Goal: Task Accomplishment & Management: Use online tool/utility

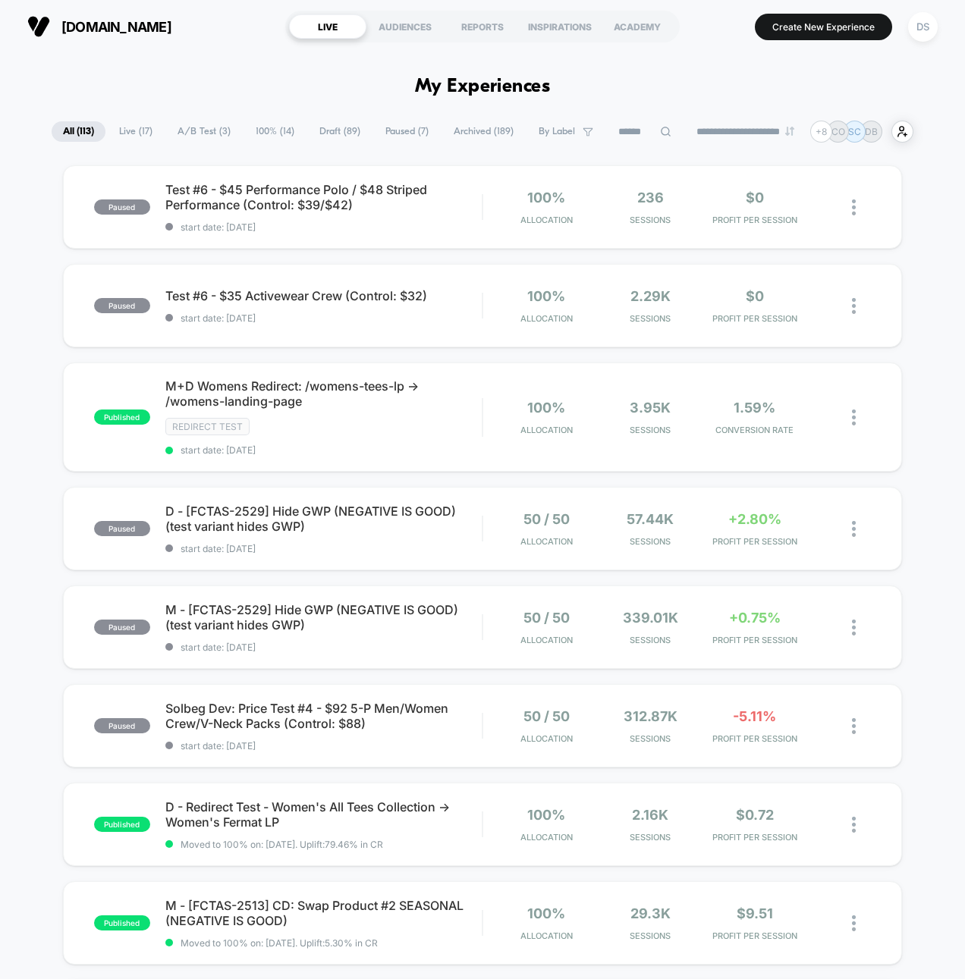
click at [626, 130] on input at bounding box center [645, 132] width 76 height 18
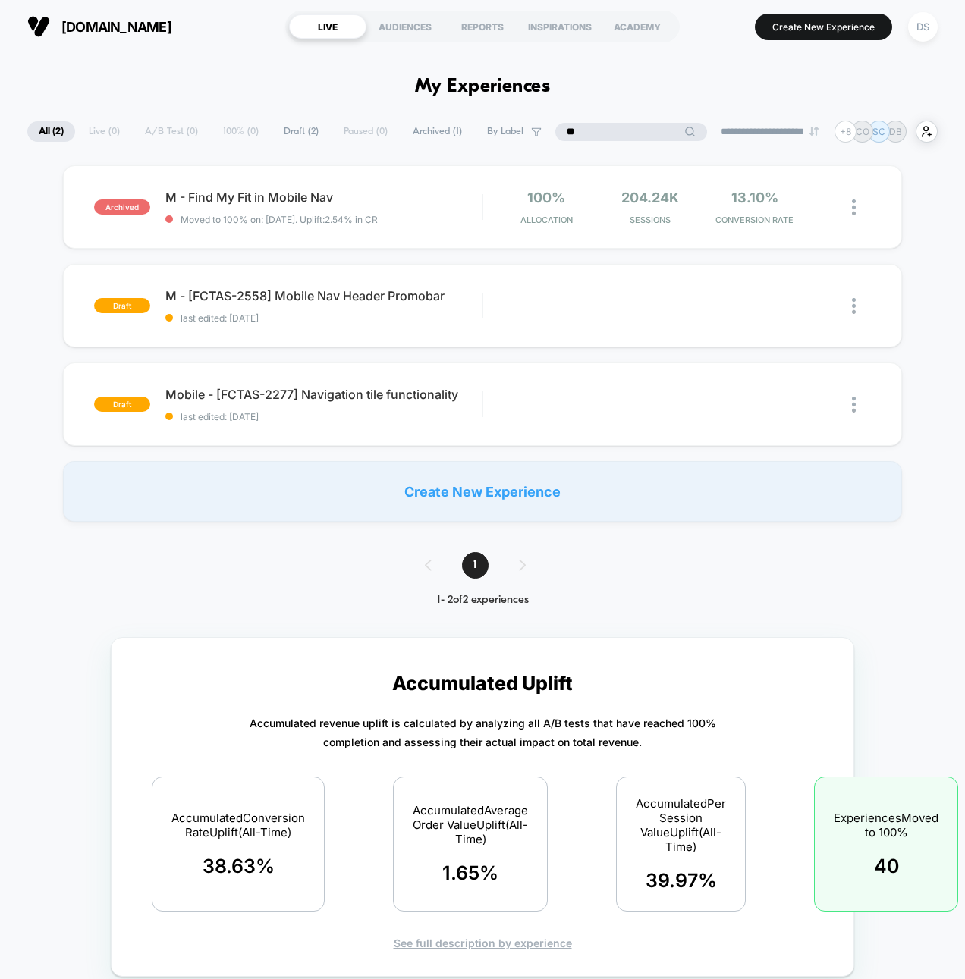
type input "*"
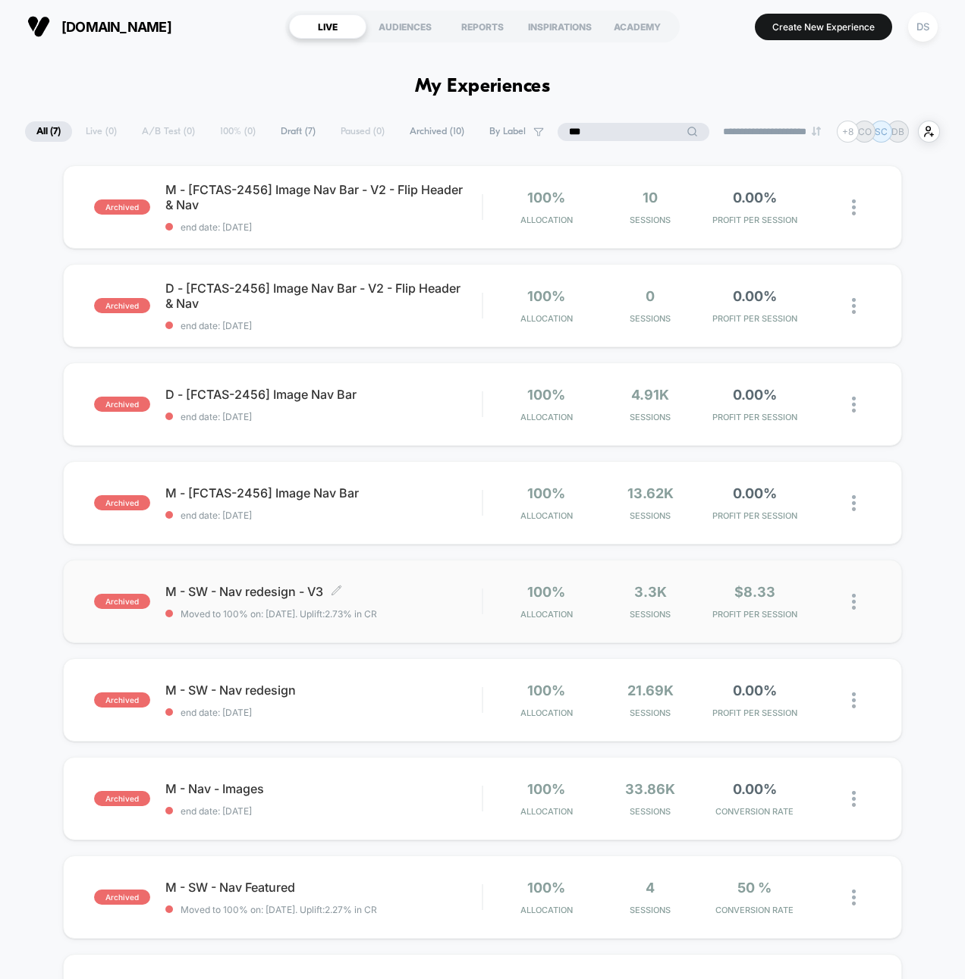
type input "***"
click at [245, 601] on div "M - SW - Nav redesign - V3 Click to edit experience details Click to edit exper…" at bounding box center [323, 602] width 317 height 36
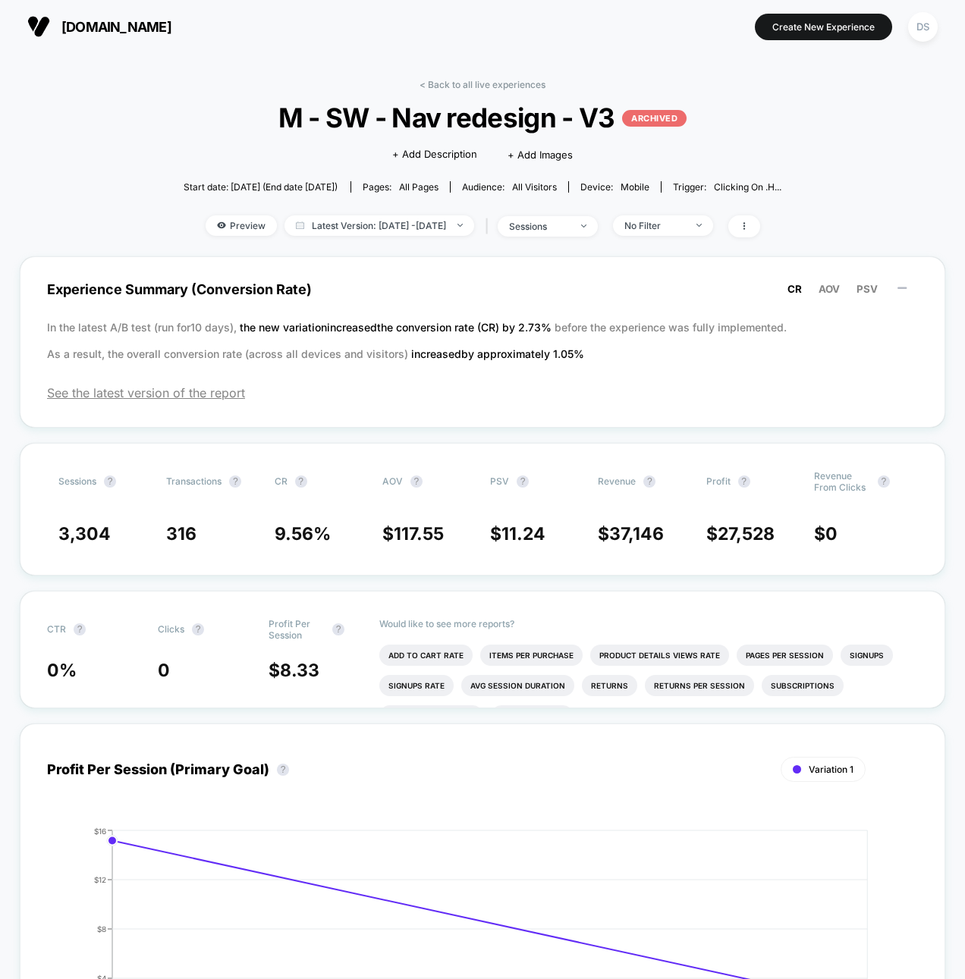
click at [495, 90] on div "< Back to all live experiences M - SW - Nav redesign - V3 ARCHIVED Click to edi…" at bounding box center [483, 168] width 599 height 178
click at [493, 85] on link "< Back to all live experiences" at bounding box center [483, 84] width 126 height 11
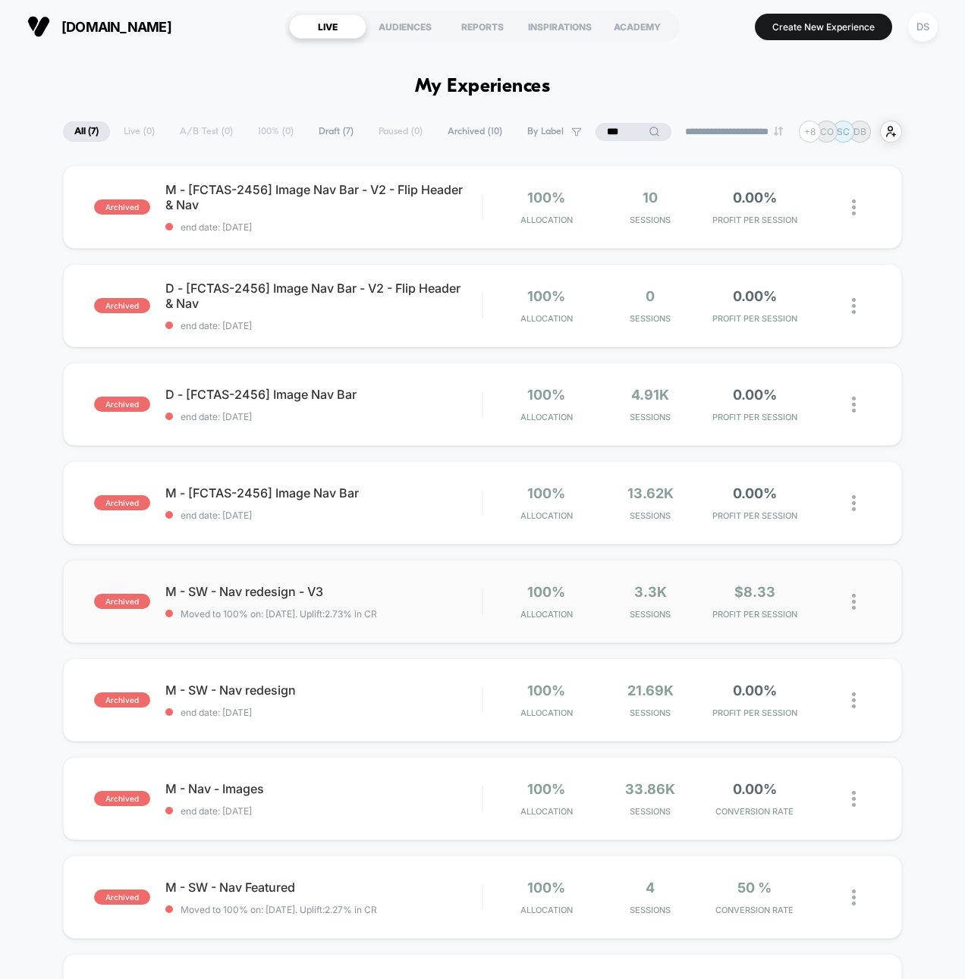
click at [852, 598] on img at bounding box center [854, 602] width 4 height 16
click at [813, 549] on div "View" at bounding box center [777, 550] width 137 height 34
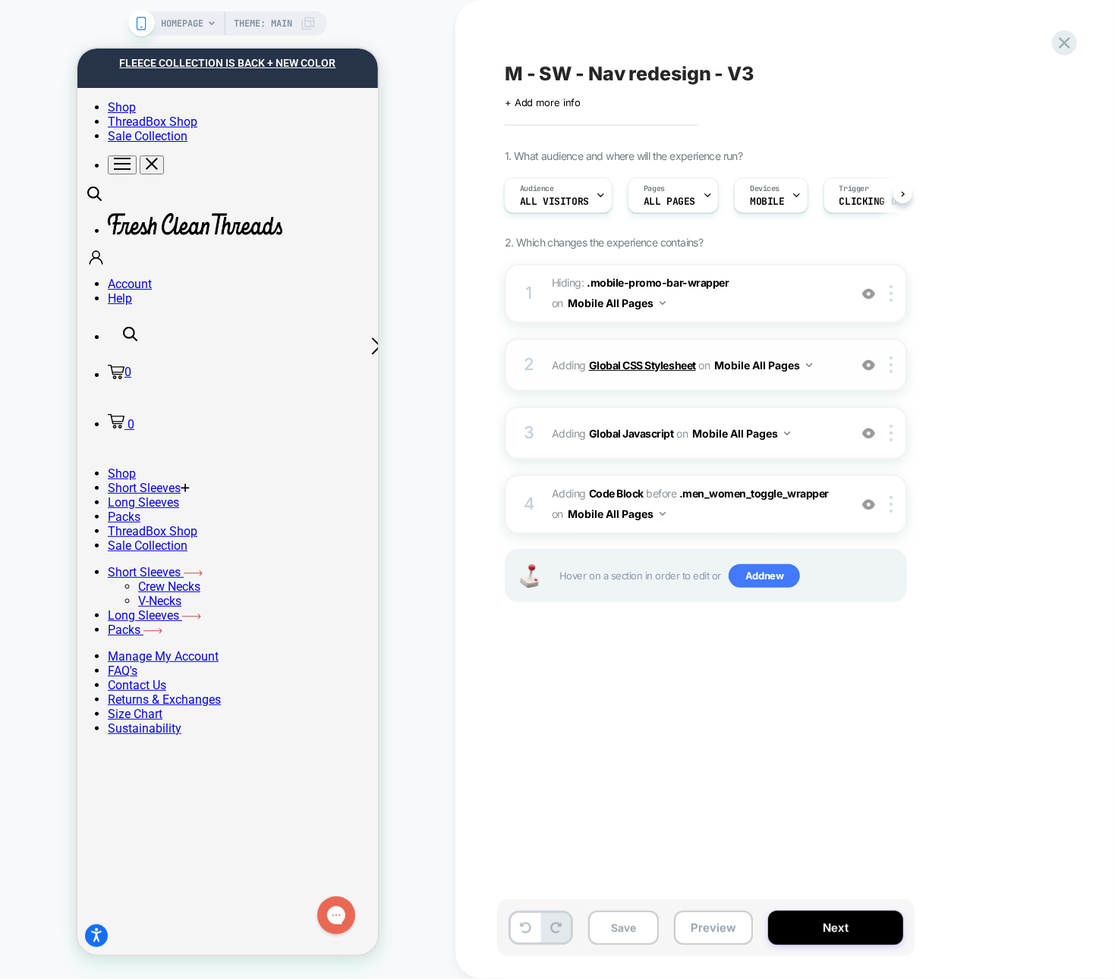
click at [638, 359] on b "Global CSS Stylesheet" at bounding box center [642, 365] width 107 height 13
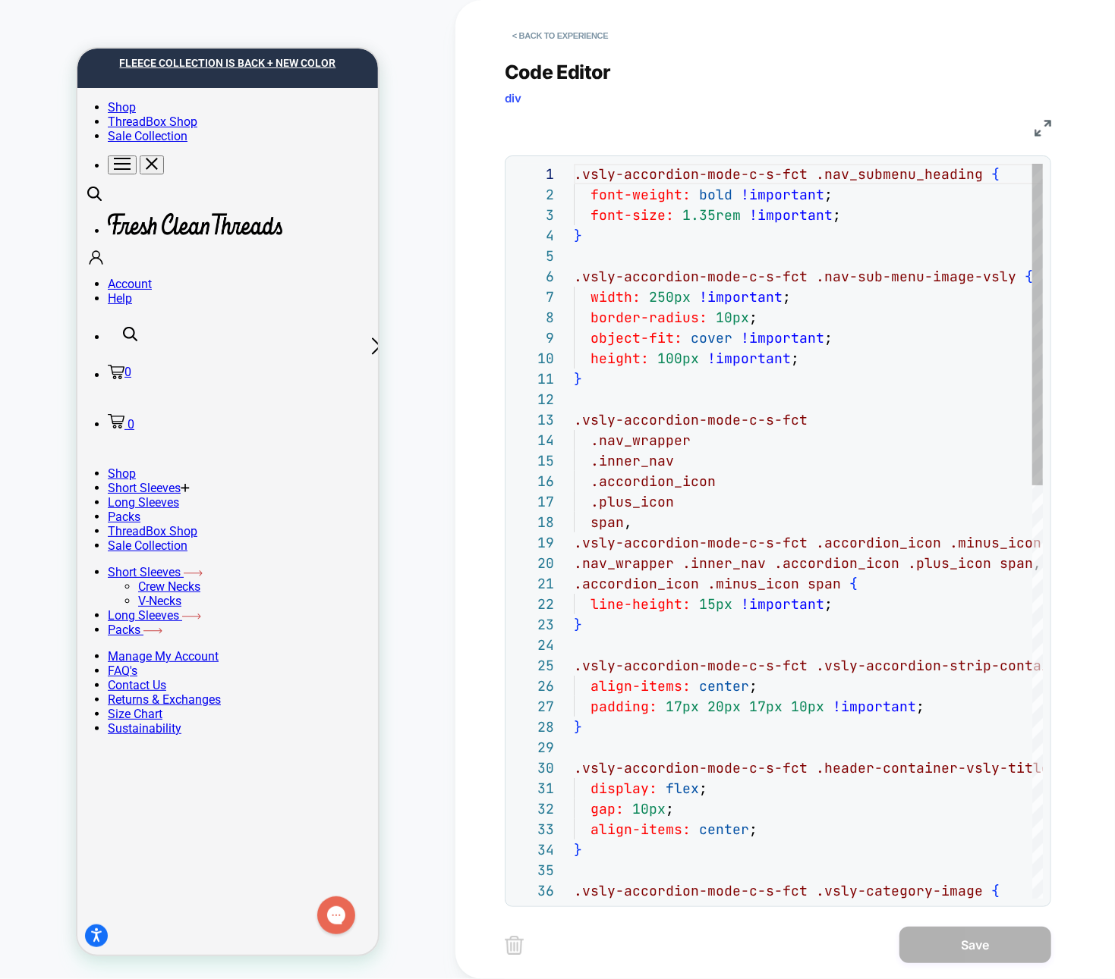
scroll to position [205, 0]
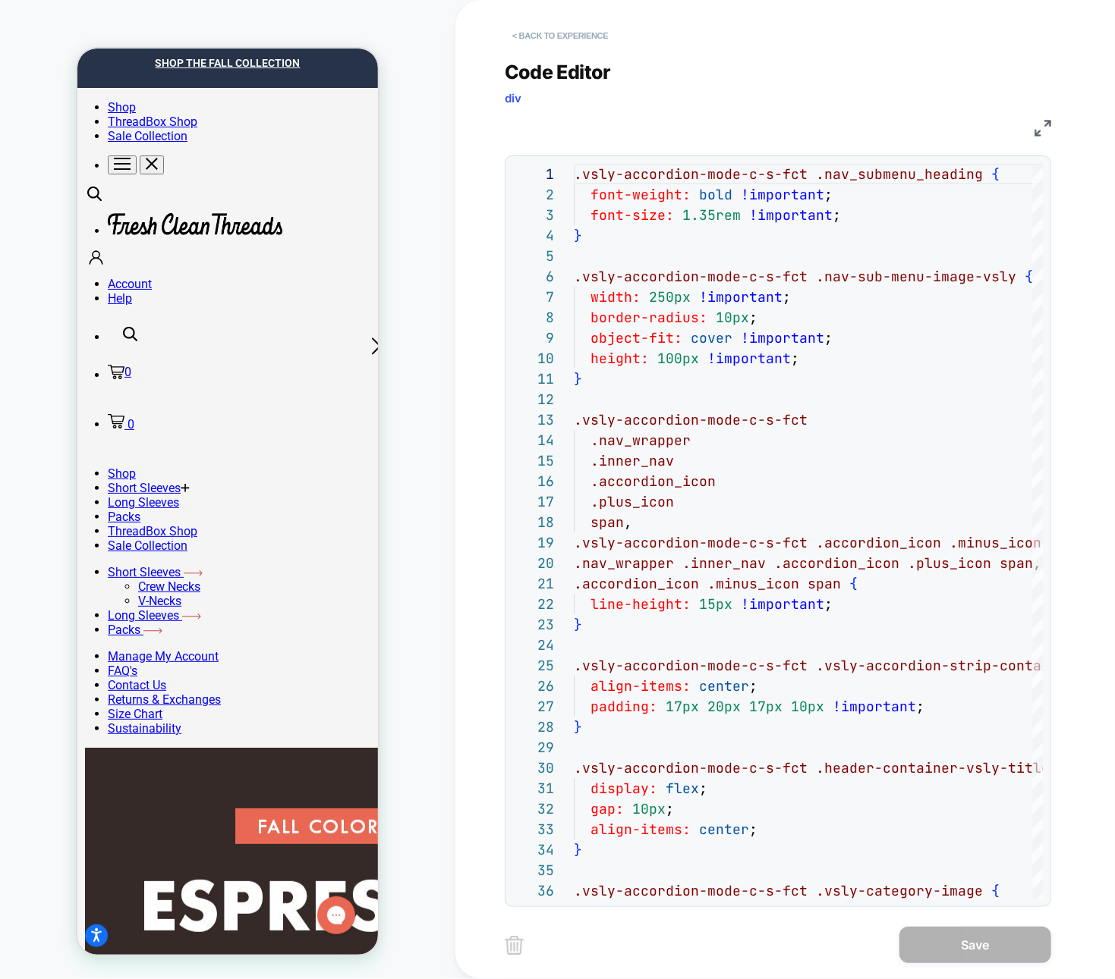
click at [532, 33] on button "< Back to experience" at bounding box center [560, 36] width 111 height 24
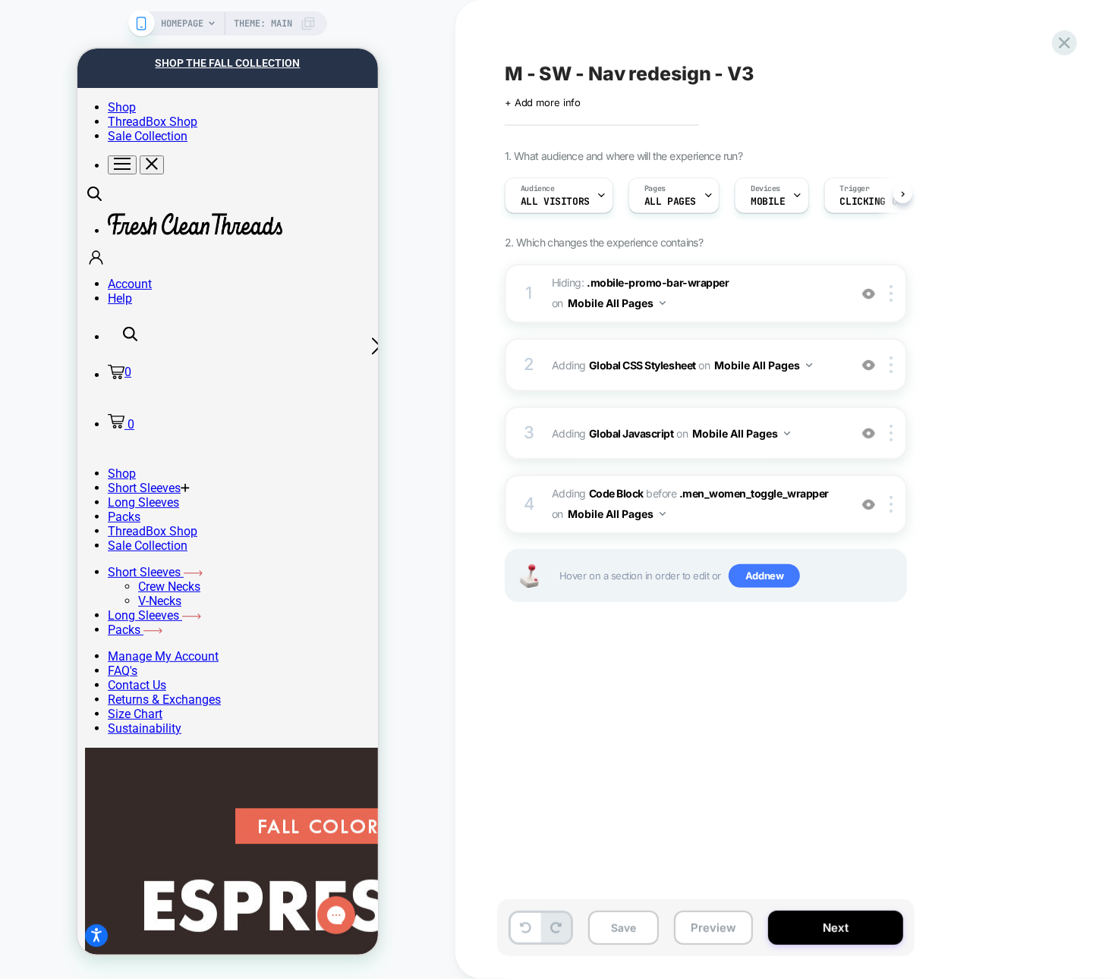
scroll to position [0, 1]
click at [649, 435] on b "Global Javascript" at bounding box center [631, 433] width 85 height 13
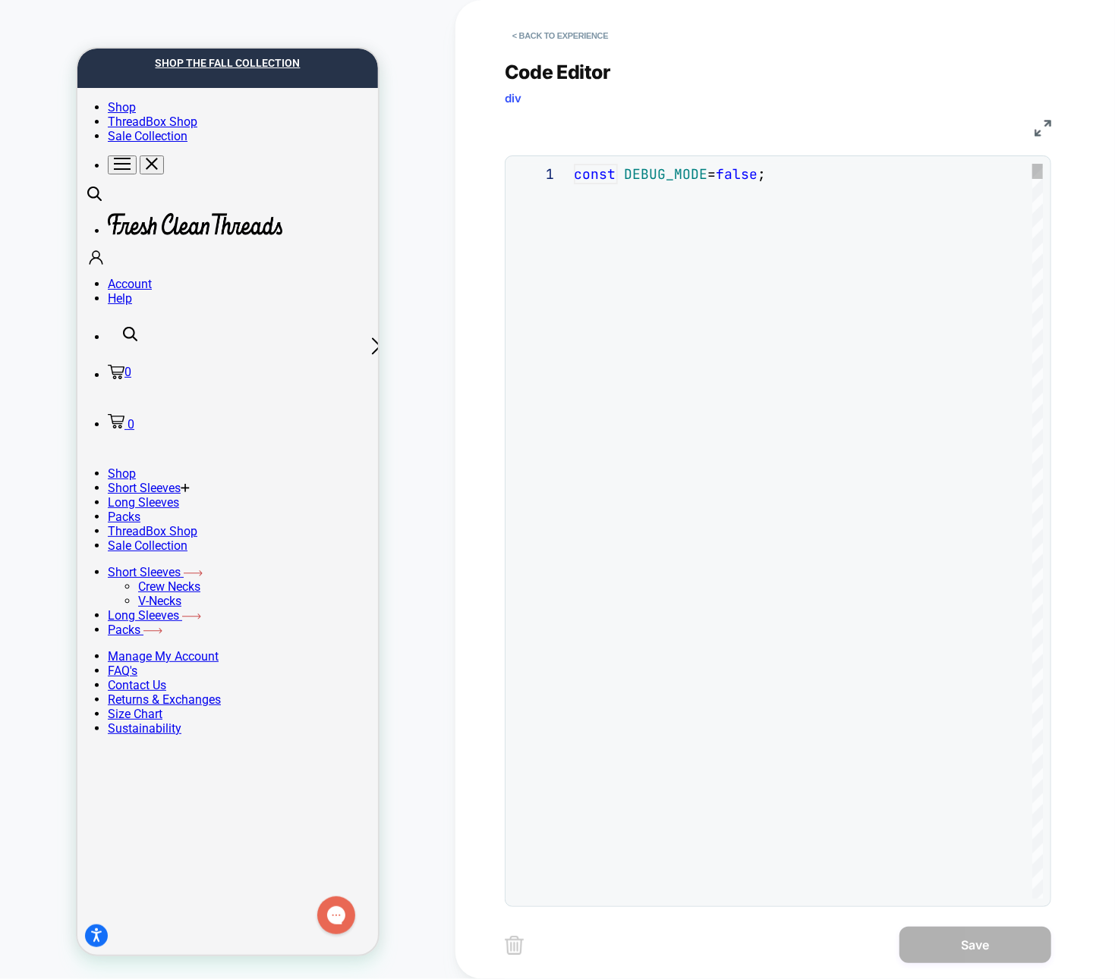
scroll to position [205, 0]
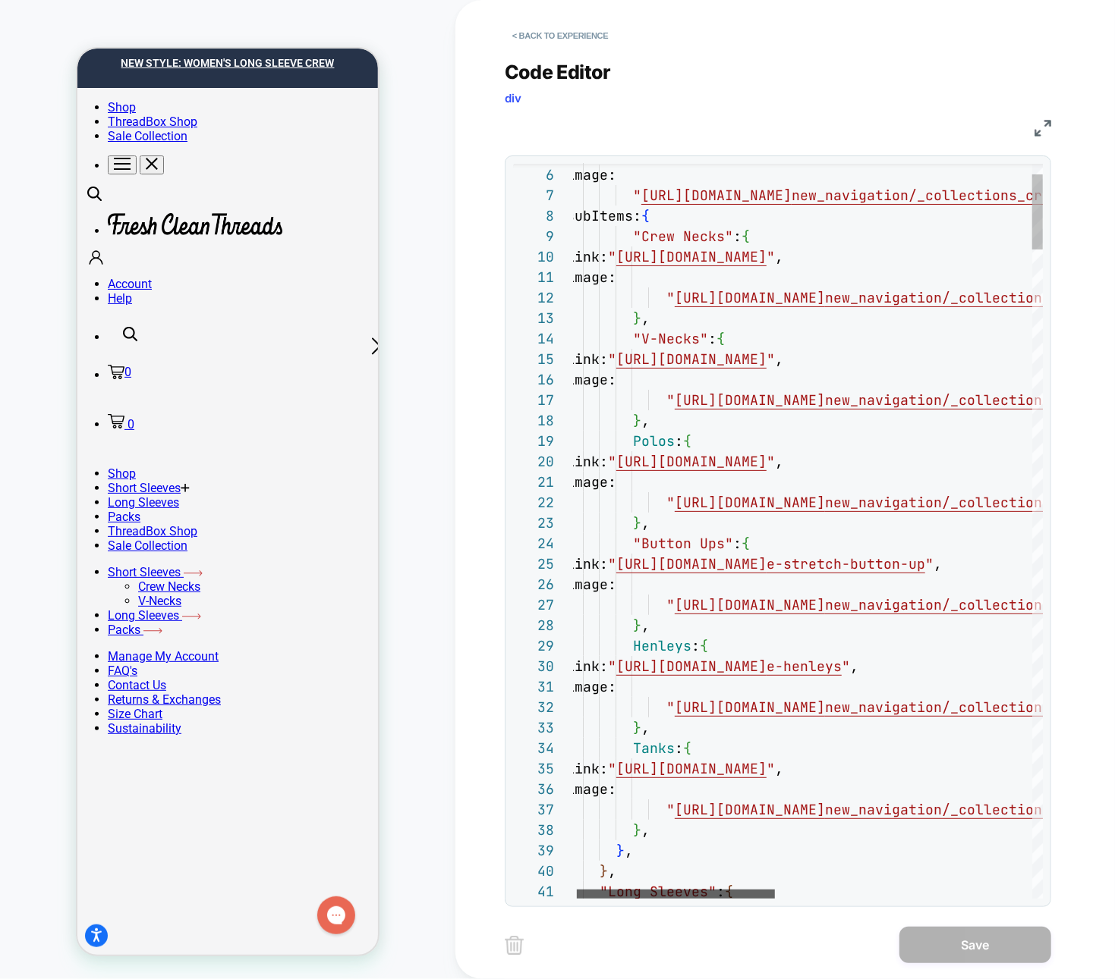
click at [659, 899] on div at bounding box center [676, 894] width 198 height 9
type textarea "**********"
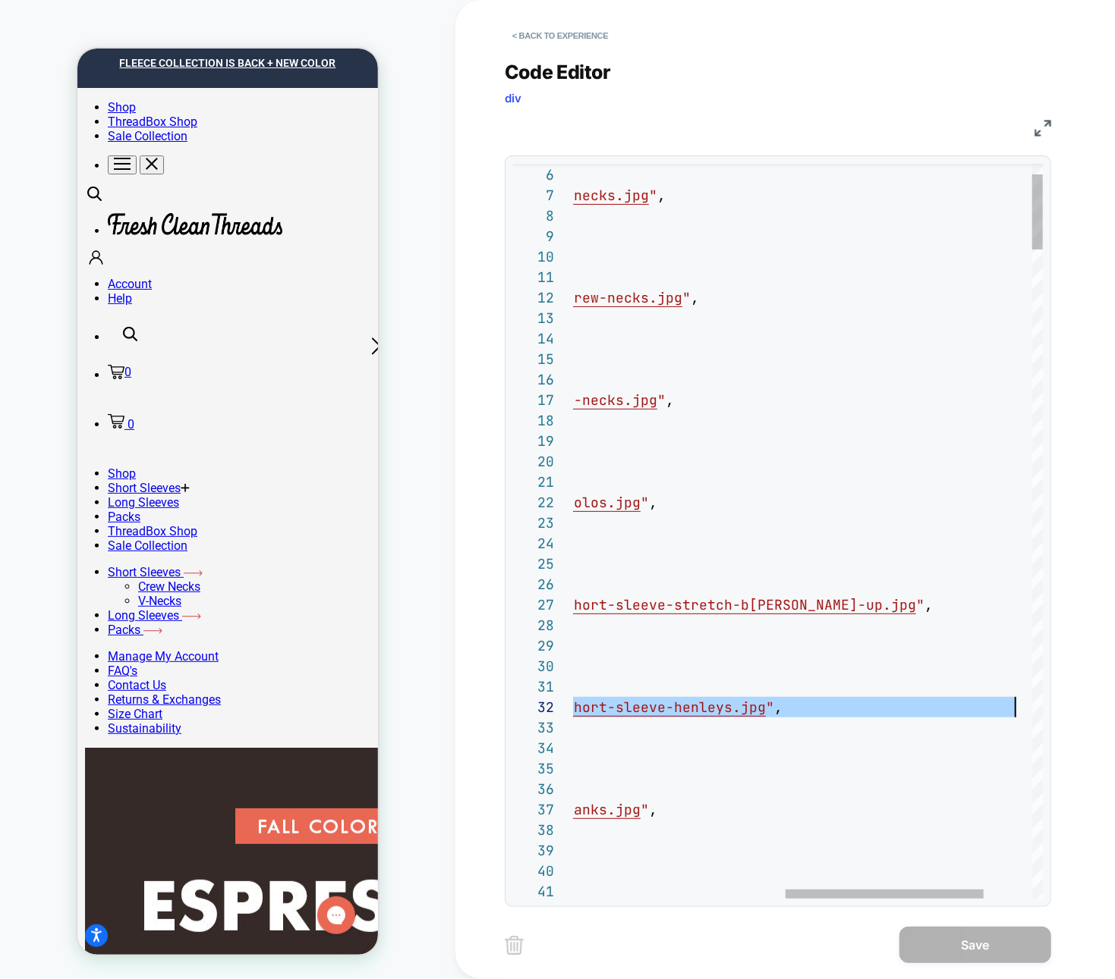
scroll to position [20, 942]
drag, startPoint x: 672, startPoint y: 704, endPoint x: 1013, endPoint y: 711, distance: 340.7
